Goal: Register for event/course

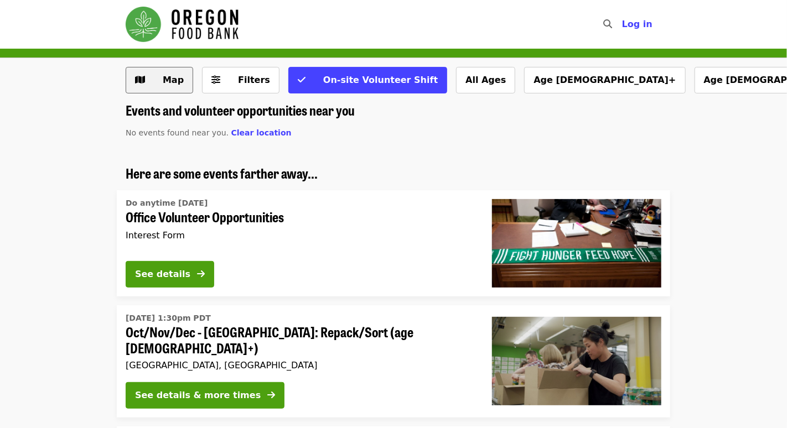
click at [147, 80] on button "Map" at bounding box center [160, 80] width 68 height 27
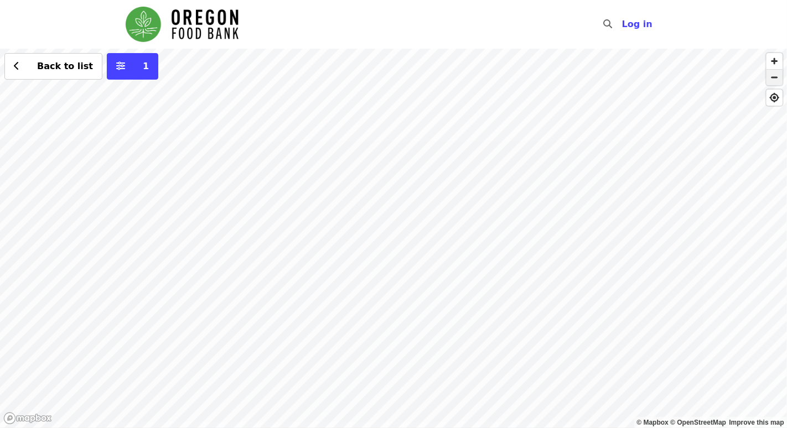
click at [773, 78] on span "button" at bounding box center [775, 78] width 16 height 16
click at [202, 296] on div "Back to list 1" at bounding box center [393, 239] width 787 height 380
click at [202, 296] on div "See 2 actions at this location Back to list 1" at bounding box center [393, 239] width 787 height 380
click at [194, 314] on span "See 2 actions at this location" at bounding box center [203, 316] width 145 height 11
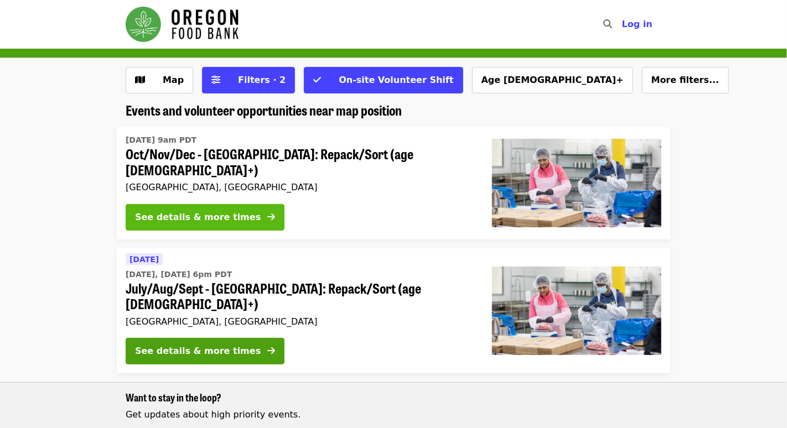
click at [171, 211] on div "See details & more times" at bounding box center [198, 217] width 126 height 13
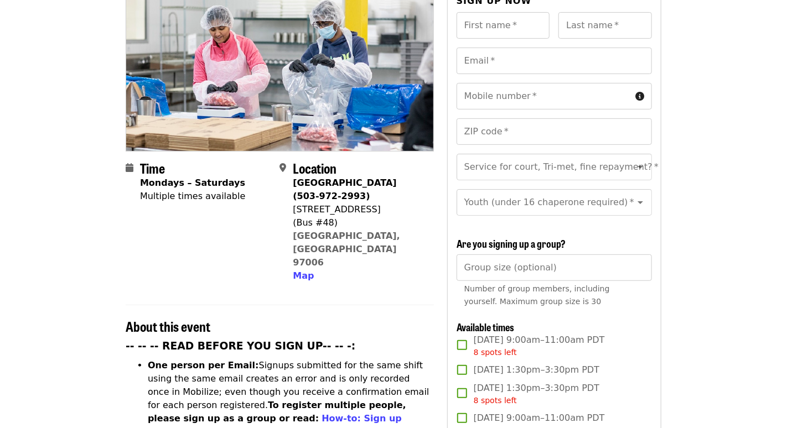
scroll to position [120, 0]
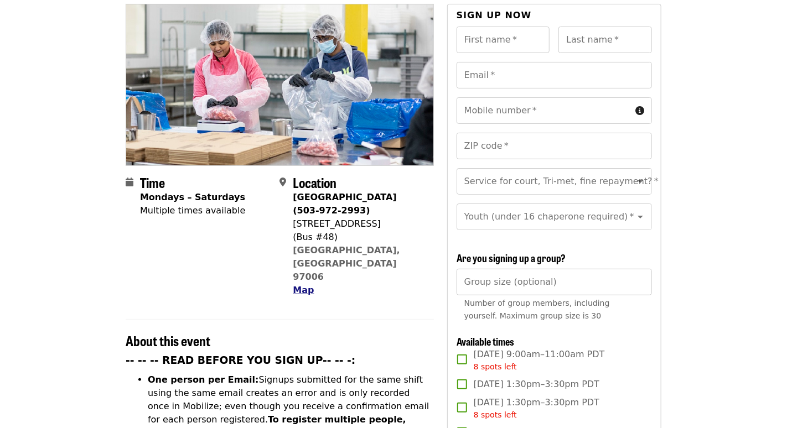
click at [299, 285] on span "Map" at bounding box center [303, 290] width 21 height 11
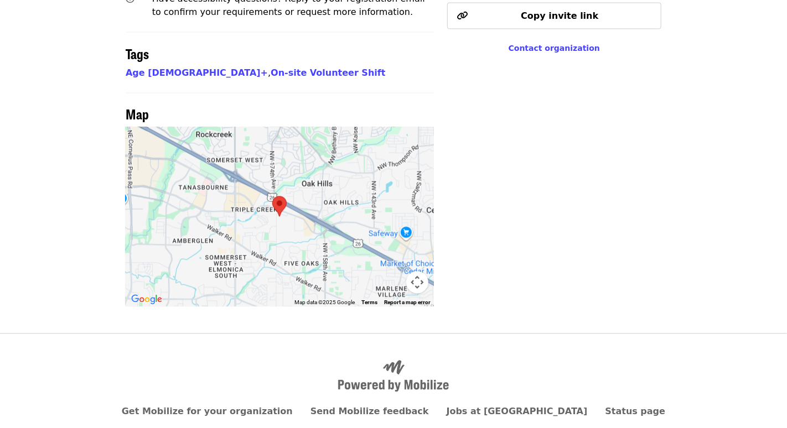
click at [416, 272] on button "Map camera controls" at bounding box center [417, 283] width 22 height 22
click at [392, 216] on button "Zoom in" at bounding box center [390, 227] width 22 height 22
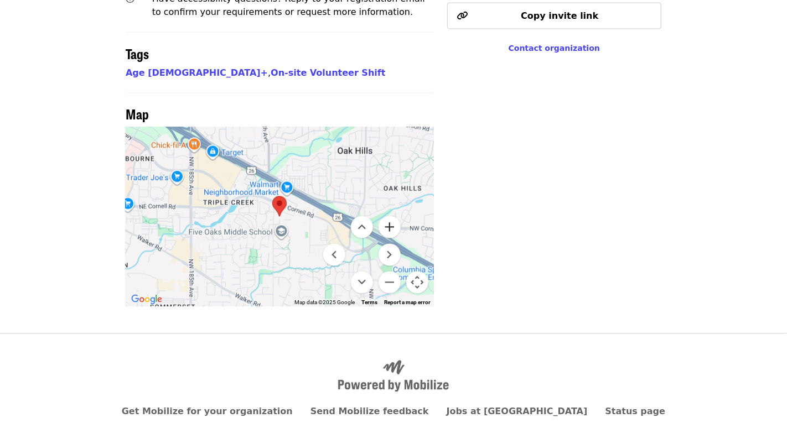
click at [392, 216] on button "Zoom in" at bounding box center [390, 227] width 22 height 22
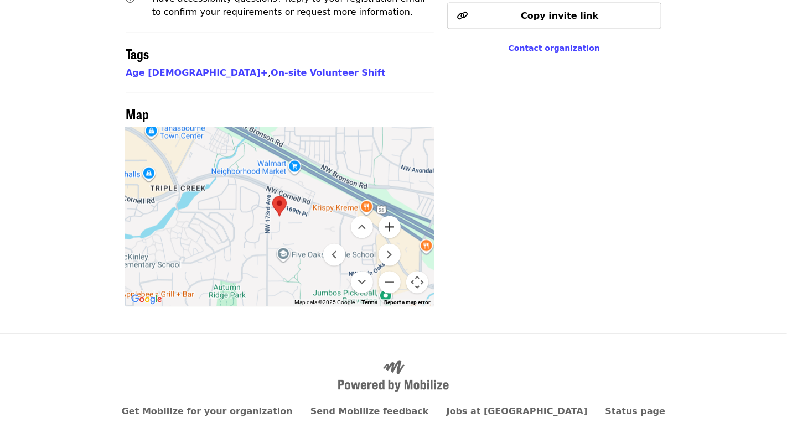
click at [392, 216] on button "Zoom in" at bounding box center [390, 227] width 22 height 22
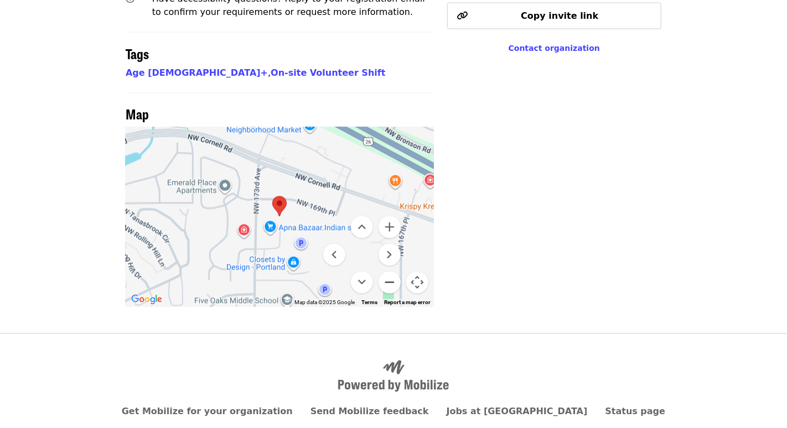
click at [390, 272] on button "Zoom out" at bounding box center [390, 283] width 22 height 22
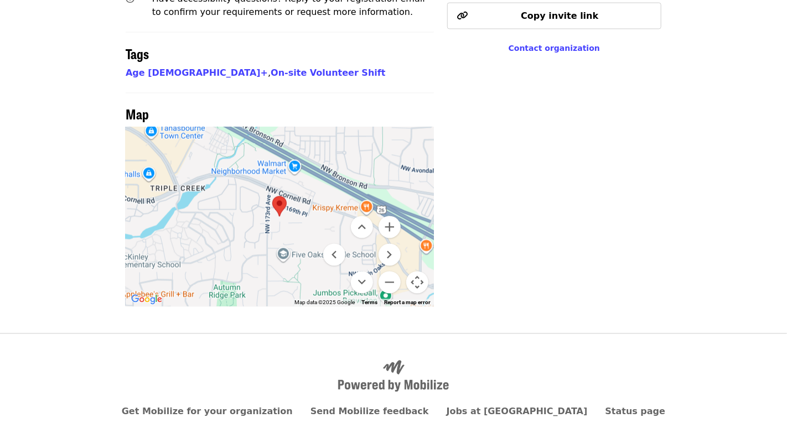
drag, startPoint x: 300, startPoint y: 188, endPoint x: 297, endPoint y: 228, distance: 40.5
click at [299, 228] on div at bounding box center [280, 217] width 308 height 180
drag, startPoint x: 298, startPoint y: 228, endPoint x: 301, endPoint y: 250, distance: 22.3
click at [301, 250] on div at bounding box center [280, 217] width 308 height 180
click at [357, 272] on button "Move down" at bounding box center [362, 283] width 22 height 22
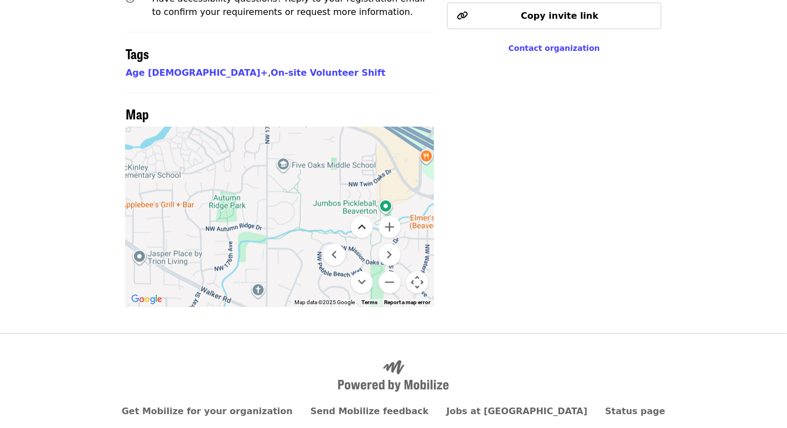
click at [360, 216] on button "Move up" at bounding box center [362, 227] width 22 height 22
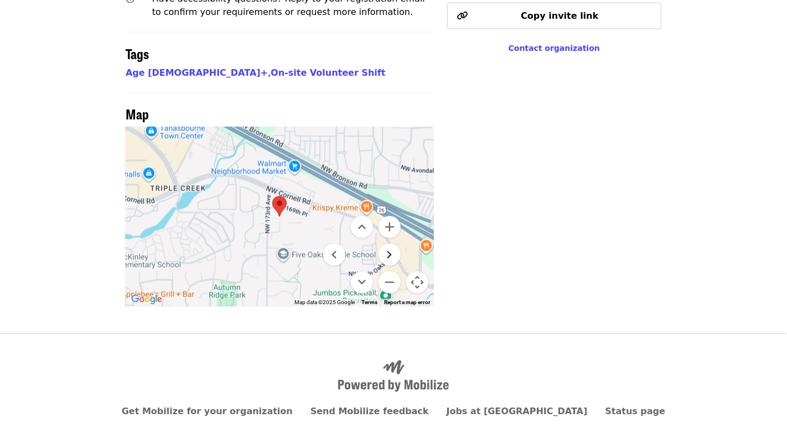
click at [388, 244] on button "Move right" at bounding box center [390, 255] width 22 height 22
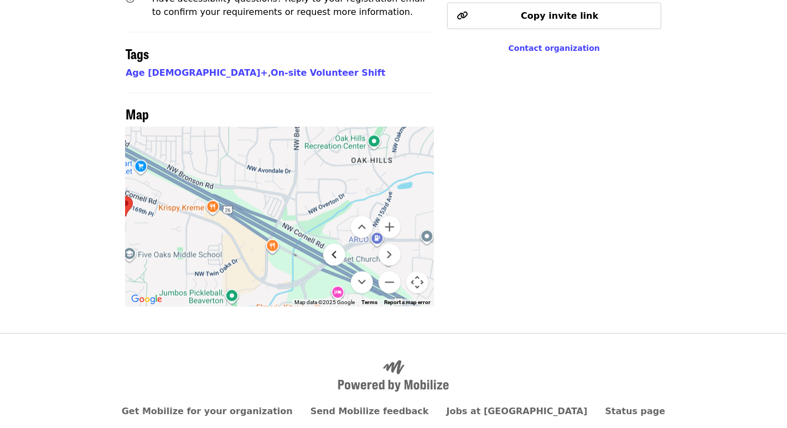
click at [337, 244] on button "Move left" at bounding box center [334, 255] width 22 height 22
